Goal: Information Seeking & Learning: Learn about a topic

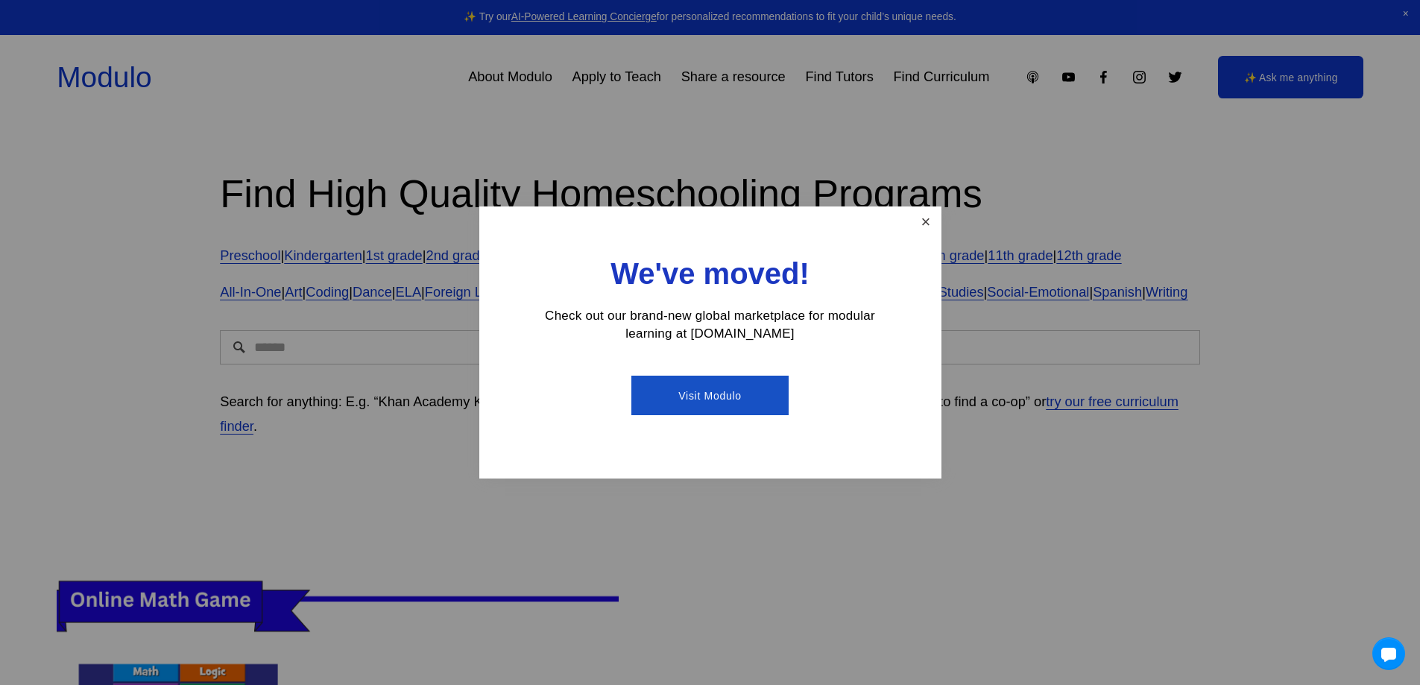
click at [932, 219] on link "Close" at bounding box center [926, 222] width 26 height 26
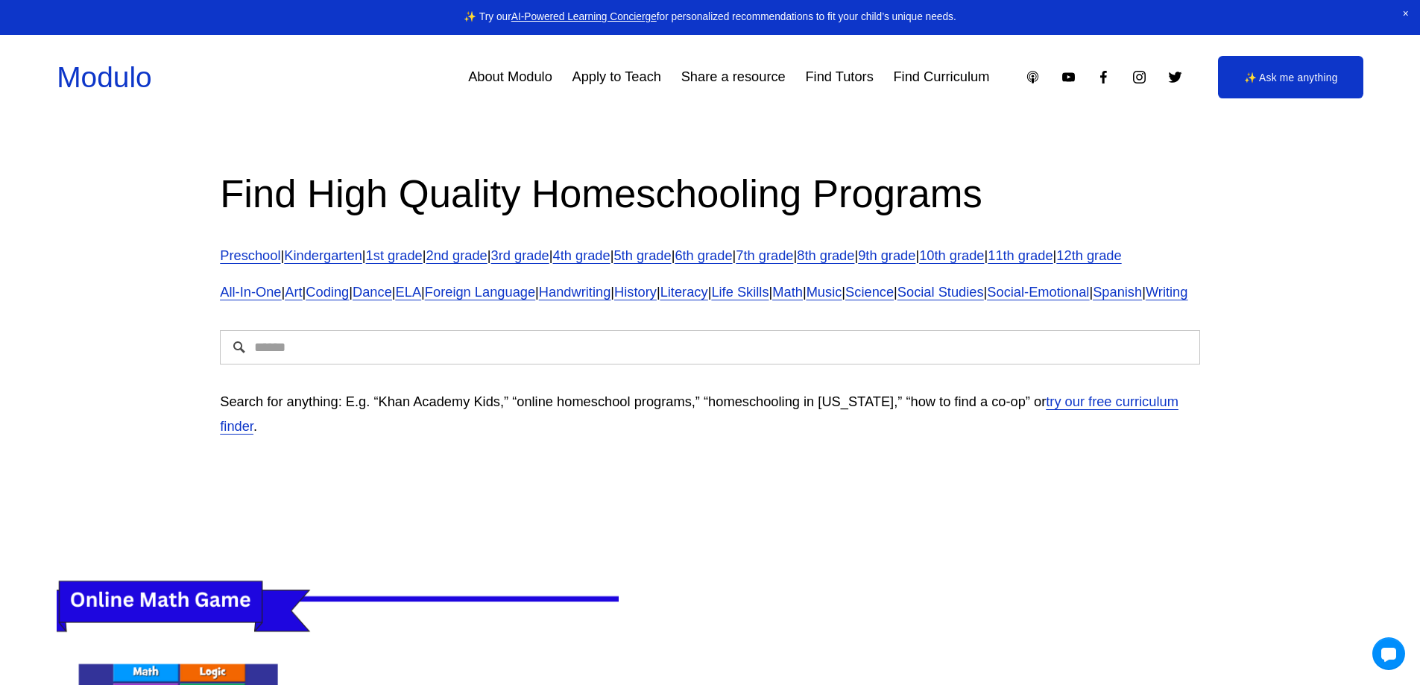
click at [550, 260] on link "3rd grade" at bounding box center [520, 256] width 58 height 16
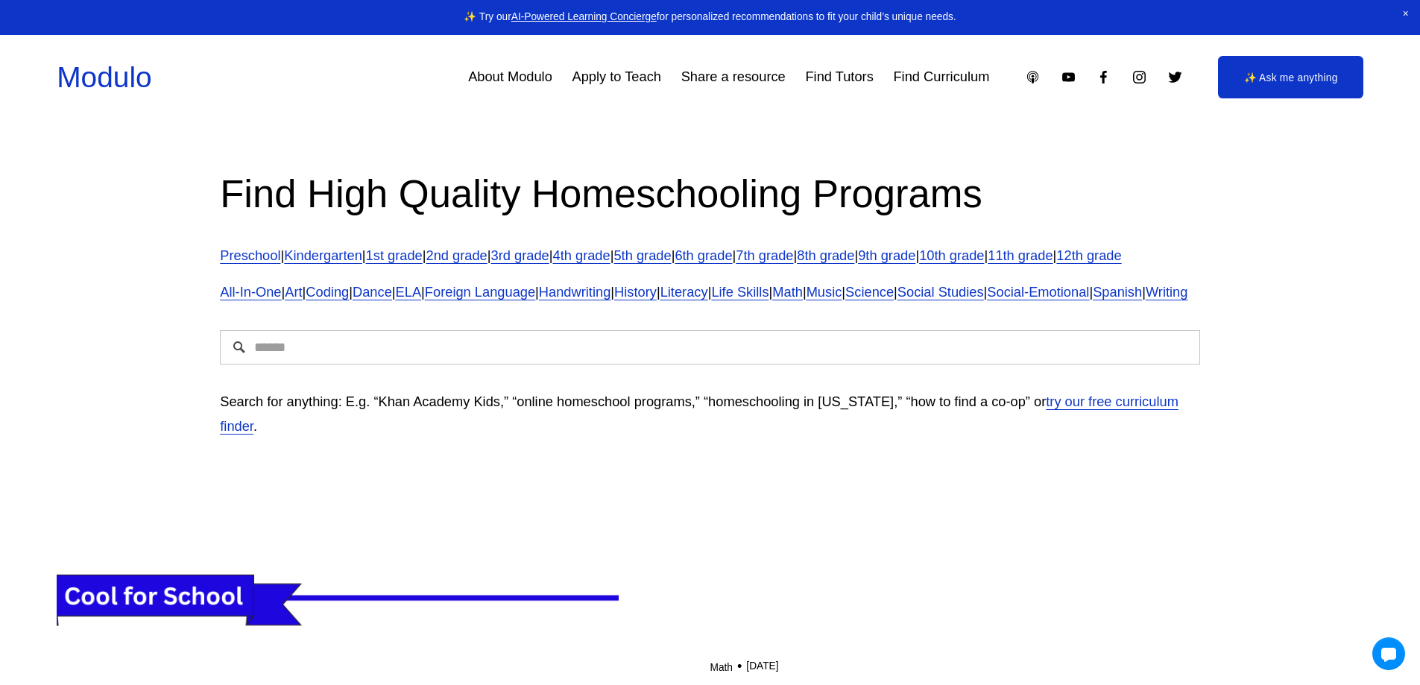
click at [488, 250] on link "2nd grade" at bounding box center [456, 256] width 61 height 16
click at [315, 248] on link "Kindergarten" at bounding box center [323, 256] width 78 height 16
click at [1057, 263] on link "12th grade" at bounding box center [1089, 256] width 65 height 16
